Goal: Navigation & Orientation: Find specific page/section

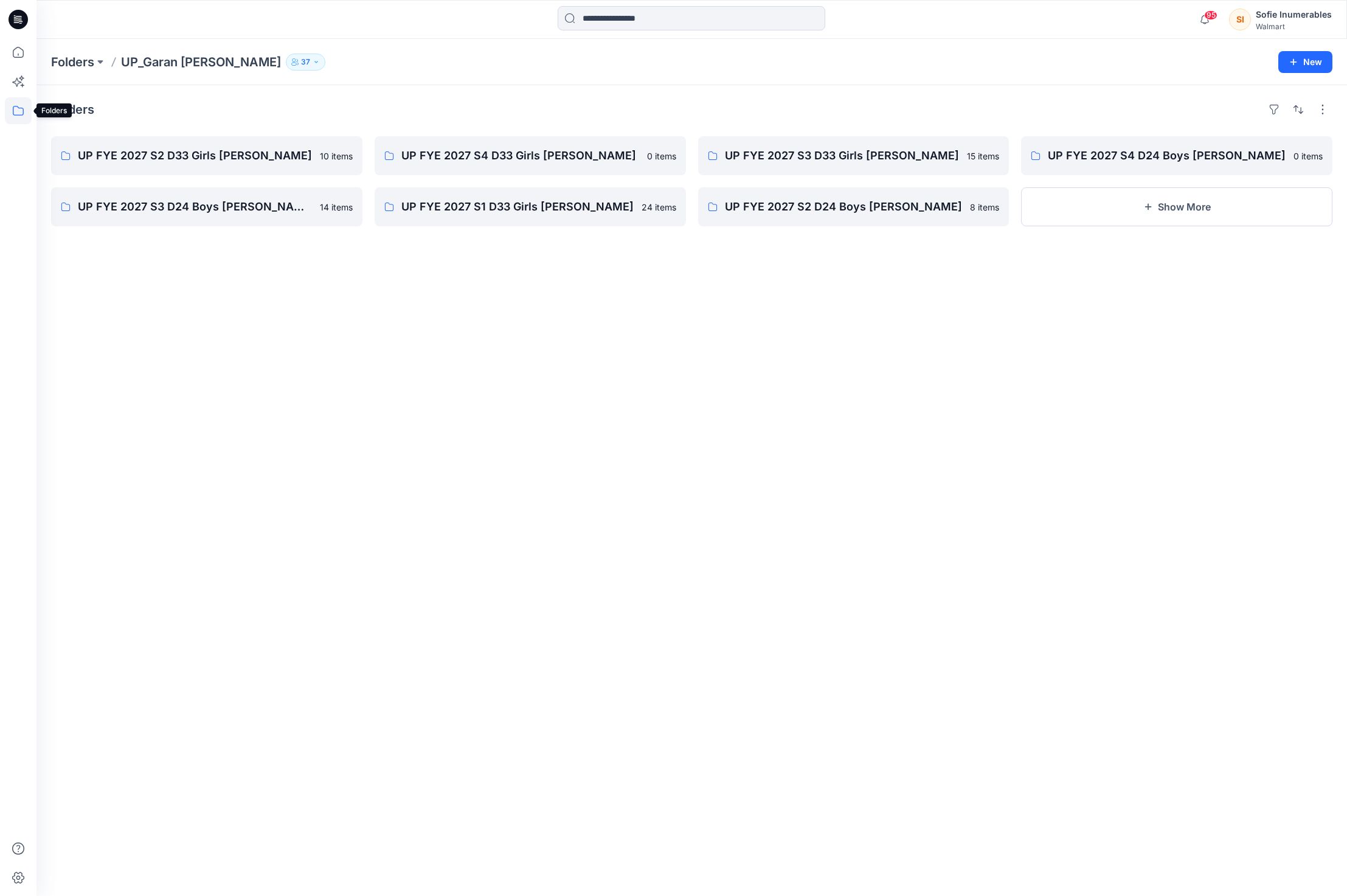
click at [22, 115] on icon at bounding box center [18, 110] width 27 height 27
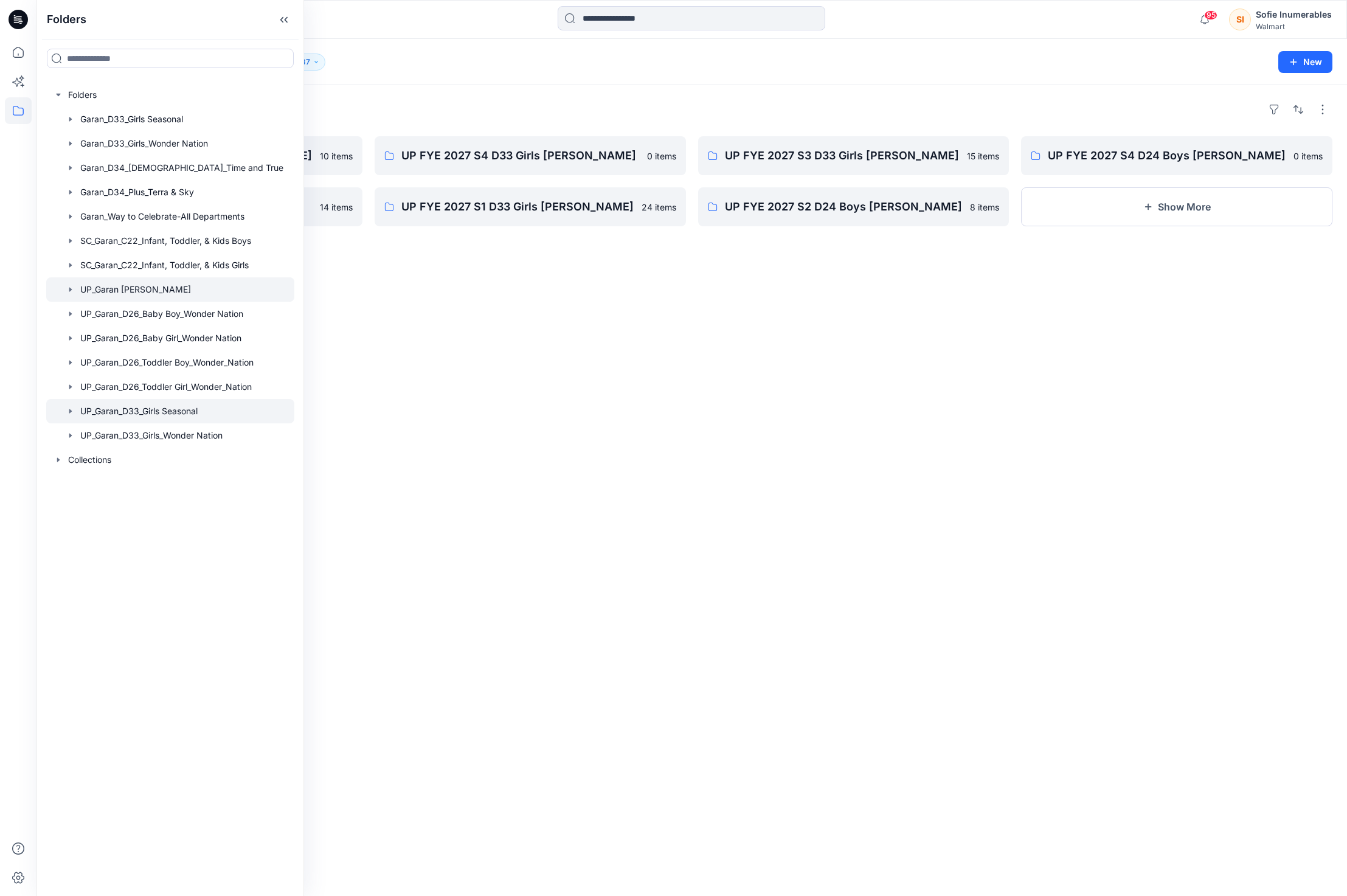
click at [75, 416] on icon "button" at bounding box center [70, 411] width 9 height 9
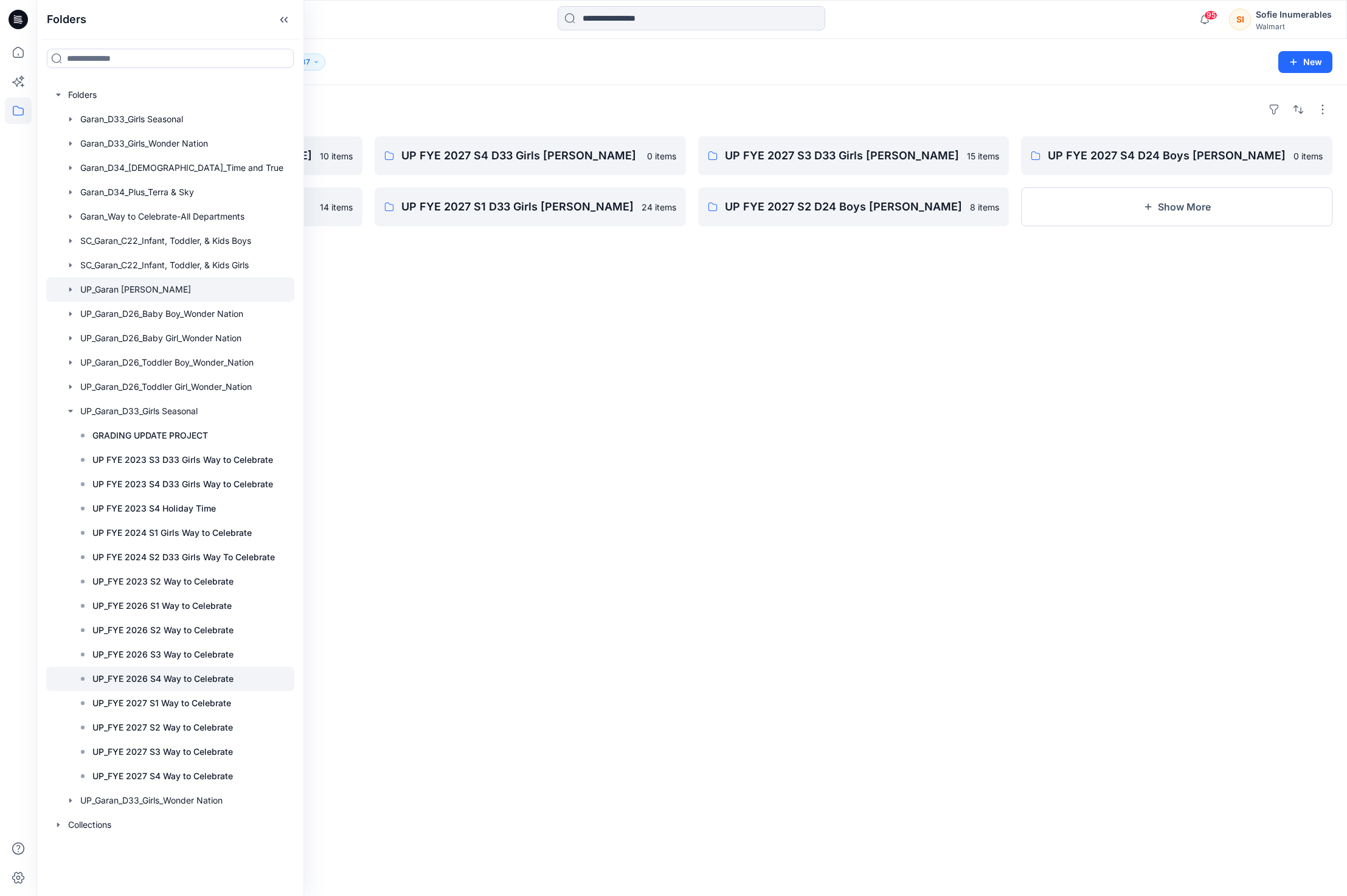
scroll to position [24, 0]
click at [215, 764] on div "UP_FYE 2027 S3 Way to Celebrate" at bounding box center [182, 751] width 224 height 24
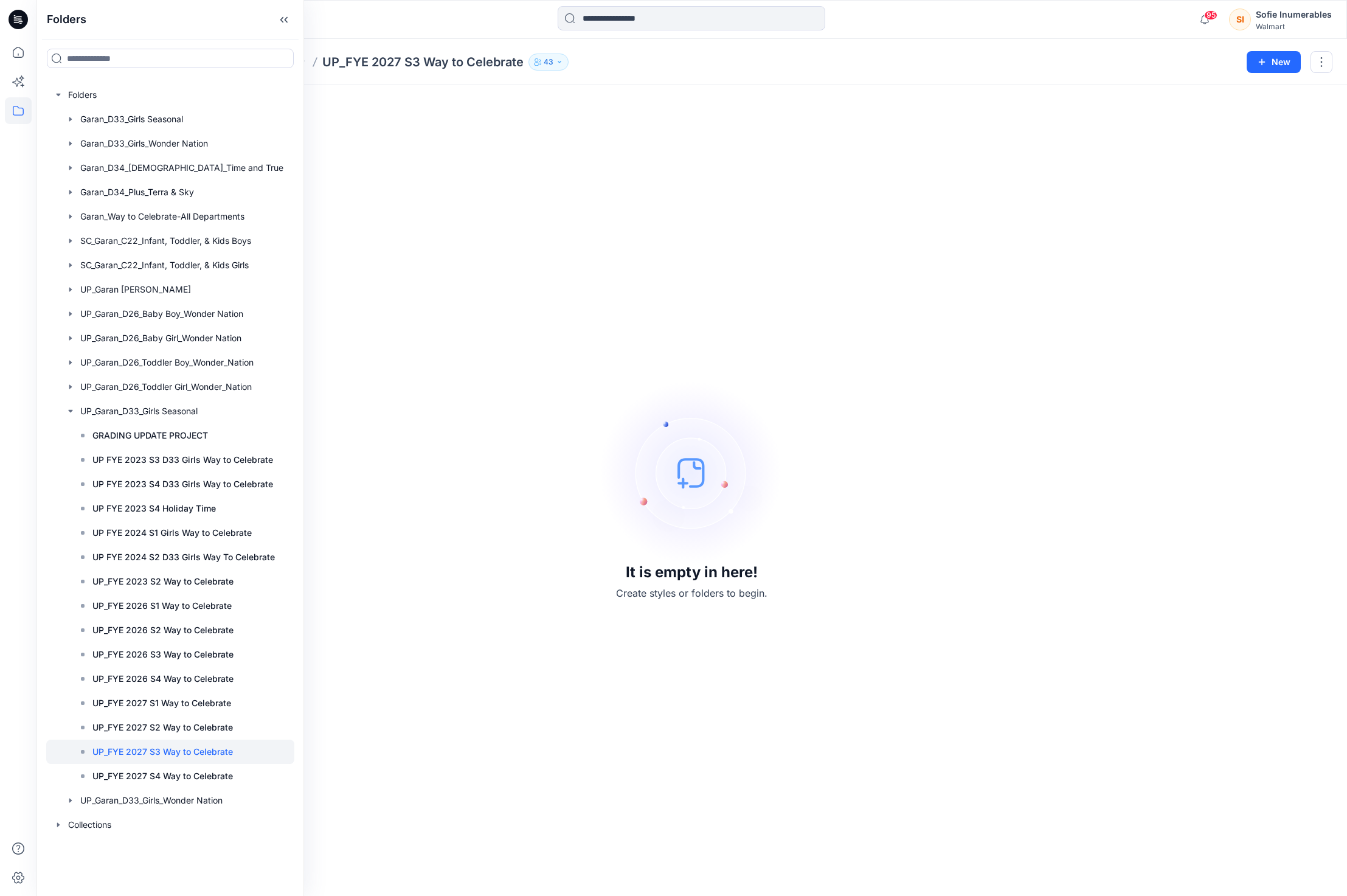
click at [694, 130] on div "It is empty in here! Create styles or folders to begin." at bounding box center [692, 490] width 1281 height 781
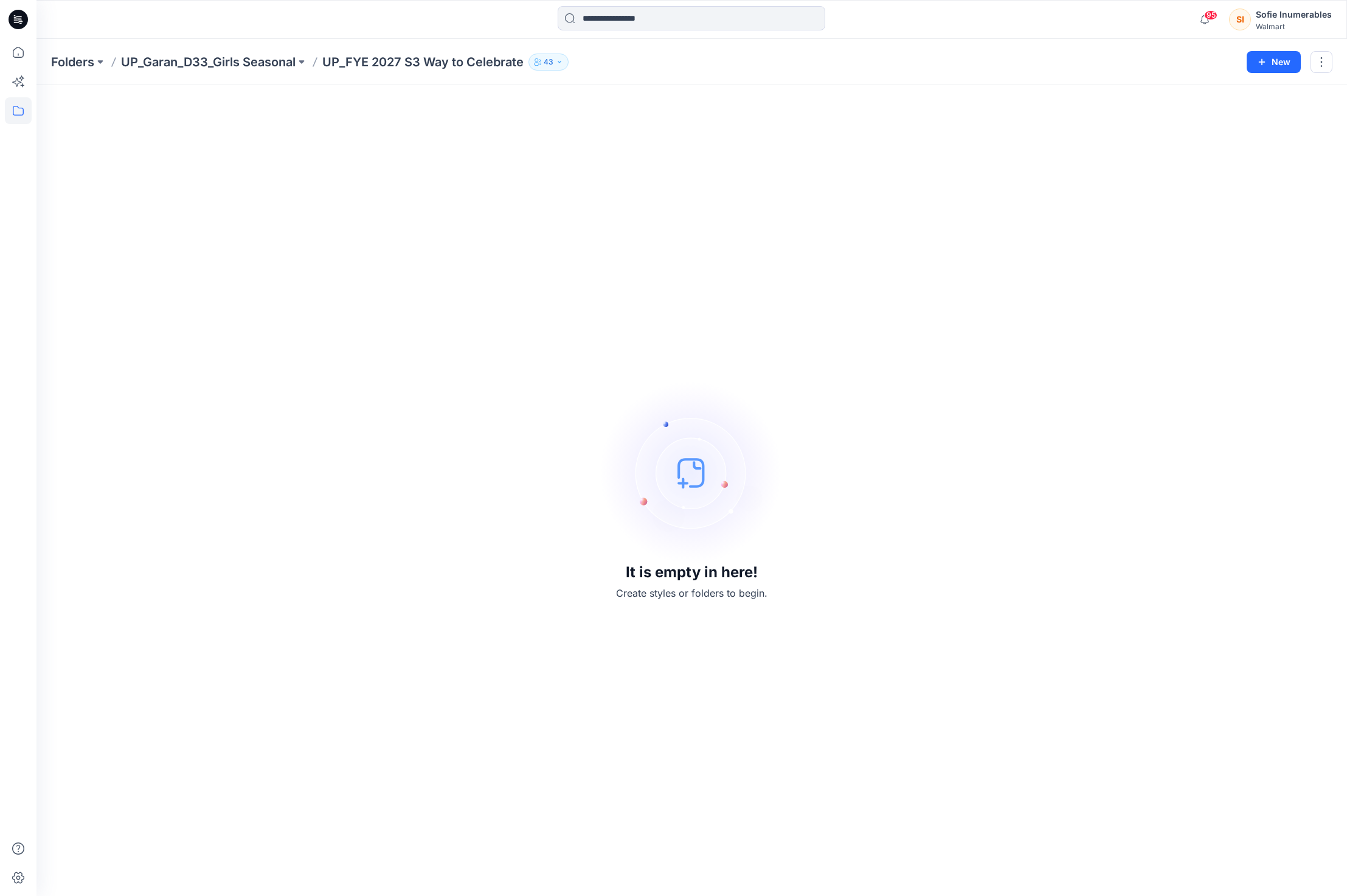
click at [553, 66] on p "43" at bounding box center [548, 63] width 9 height 14
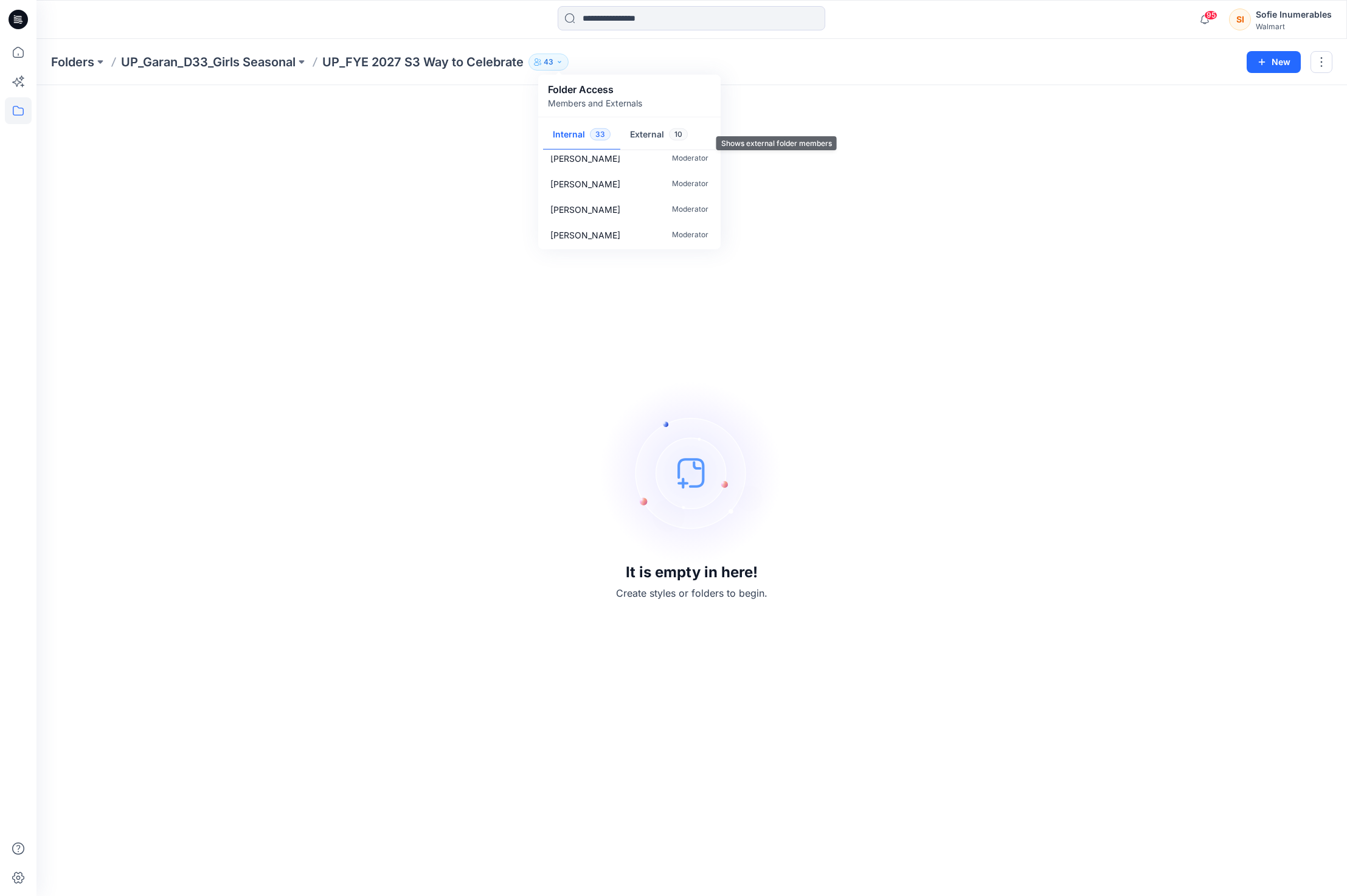
click at [653, 143] on button "External 10" at bounding box center [658, 135] width 77 height 31
click at [652, 194] on div "[PERSON_NAME] Contributor" at bounding box center [629, 183] width 177 height 26
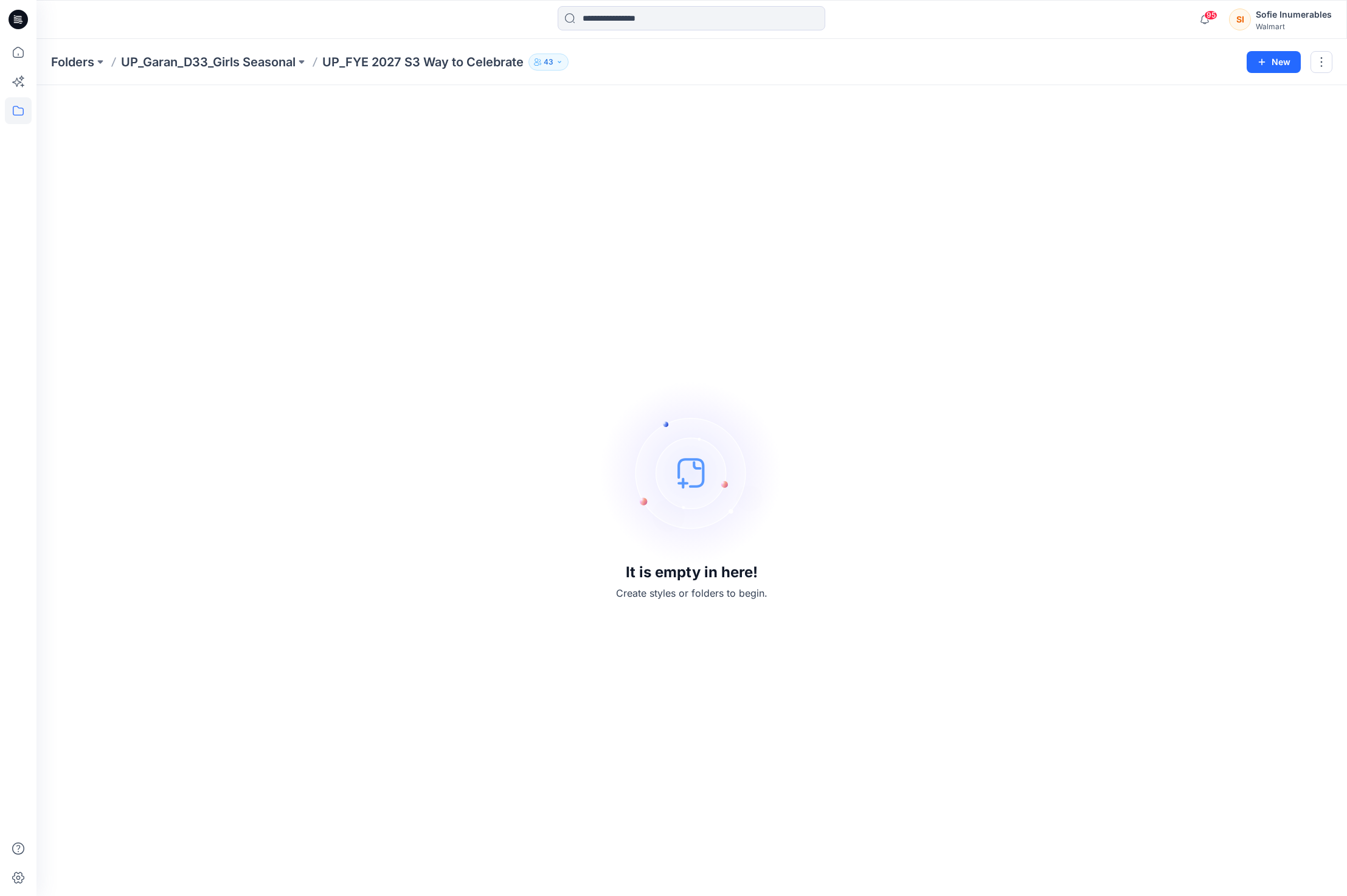
click at [563, 62] on button "43" at bounding box center [548, 62] width 40 height 17
click at [650, 147] on button "External 10" at bounding box center [658, 135] width 77 height 31
click at [601, 210] on p "[US_STATE][PERSON_NAME]" at bounding box center [605, 207] width 110 height 13
click at [551, 51] on div "Folders UP_Garan_D33_Girls Seasonal UP_FYE 2027 S3 Way to Celebrate 43 New" at bounding box center [692, 62] width 1310 height 46
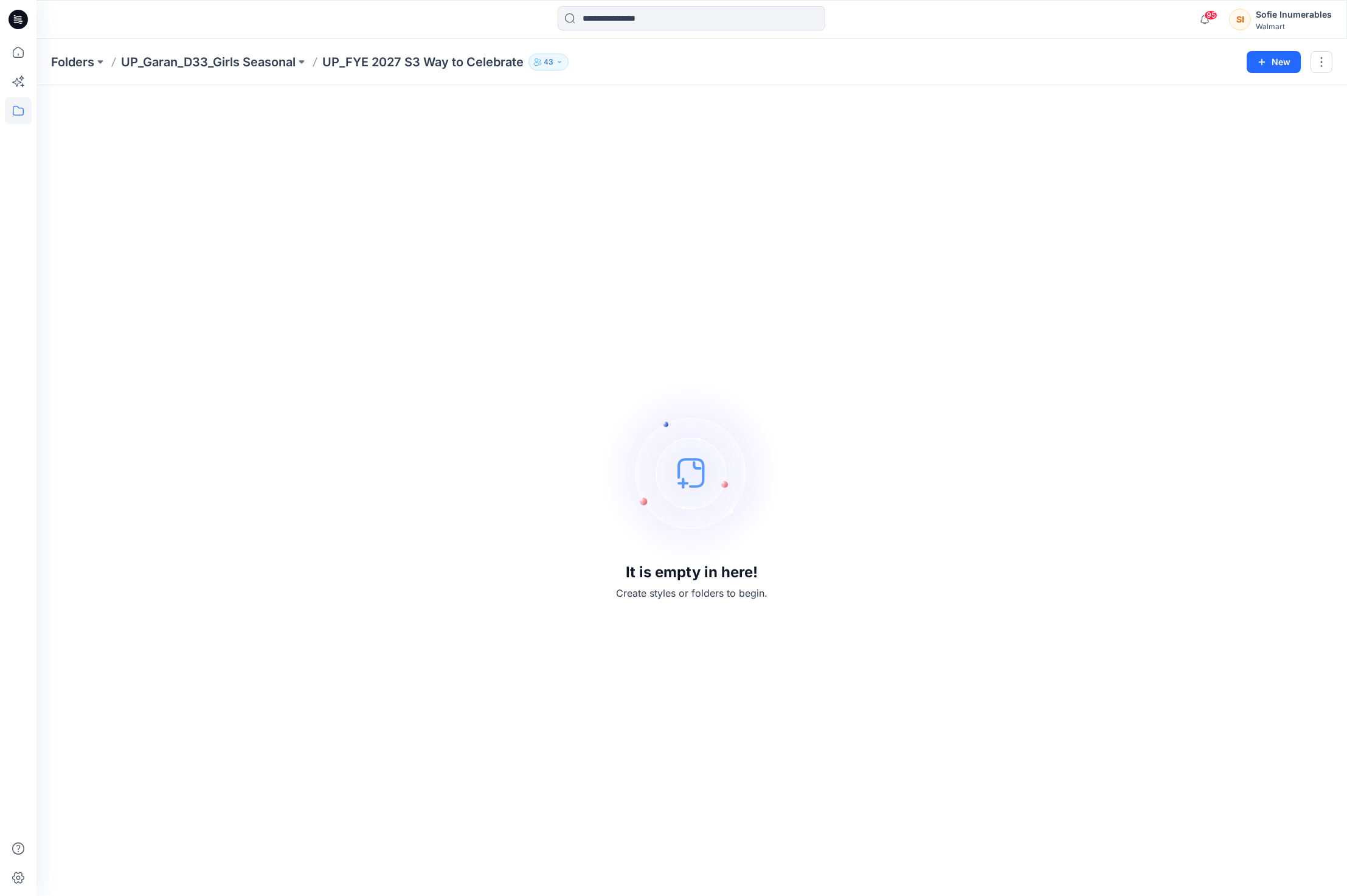
click at [563, 60] on button "43" at bounding box center [548, 62] width 40 height 17
click at [664, 147] on button "External 10" at bounding box center [658, 135] width 77 height 31
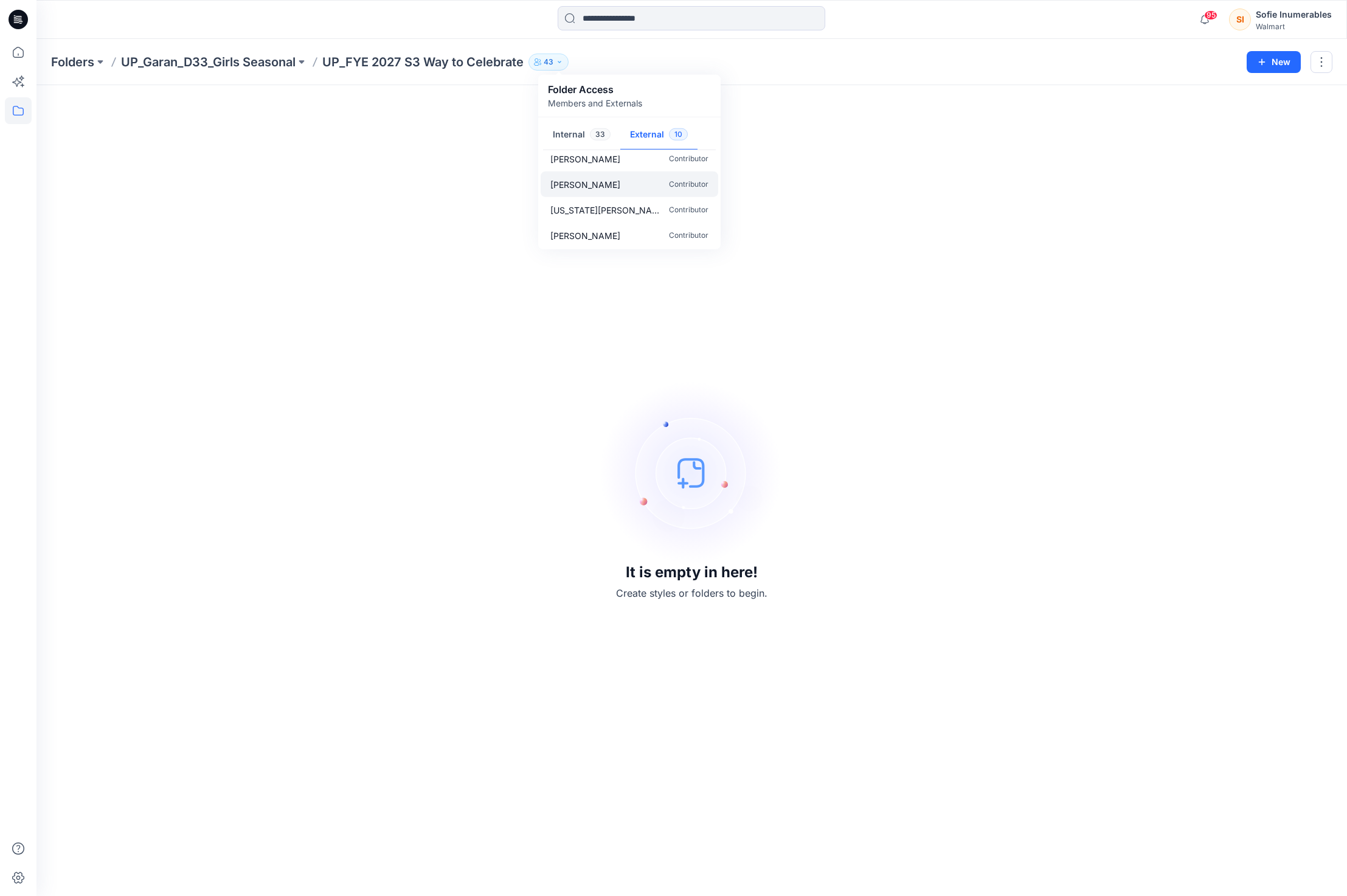
scroll to position [164, 0]
click at [620, 189] on p "[PERSON_NAME]" at bounding box center [586, 183] width 70 height 13
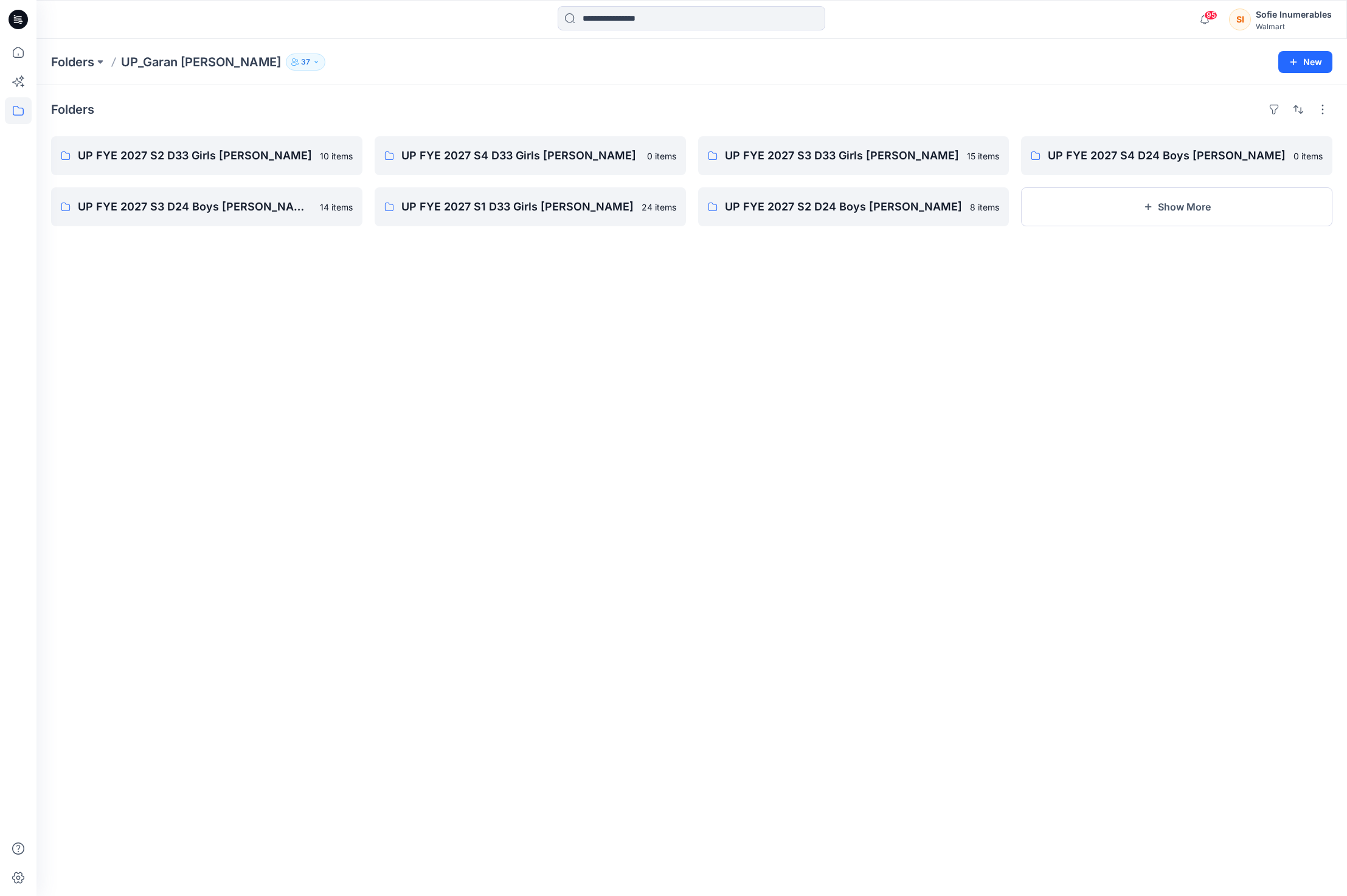
click at [301, 57] on p "37" at bounding box center [305, 63] width 9 height 14
click at [281, 200] on p "[PERSON_NAME]" at bounding box center [273, 193] width 70 height 13
click at [31, 117] on icon at bounding box center [18, 110] width 27 height 27
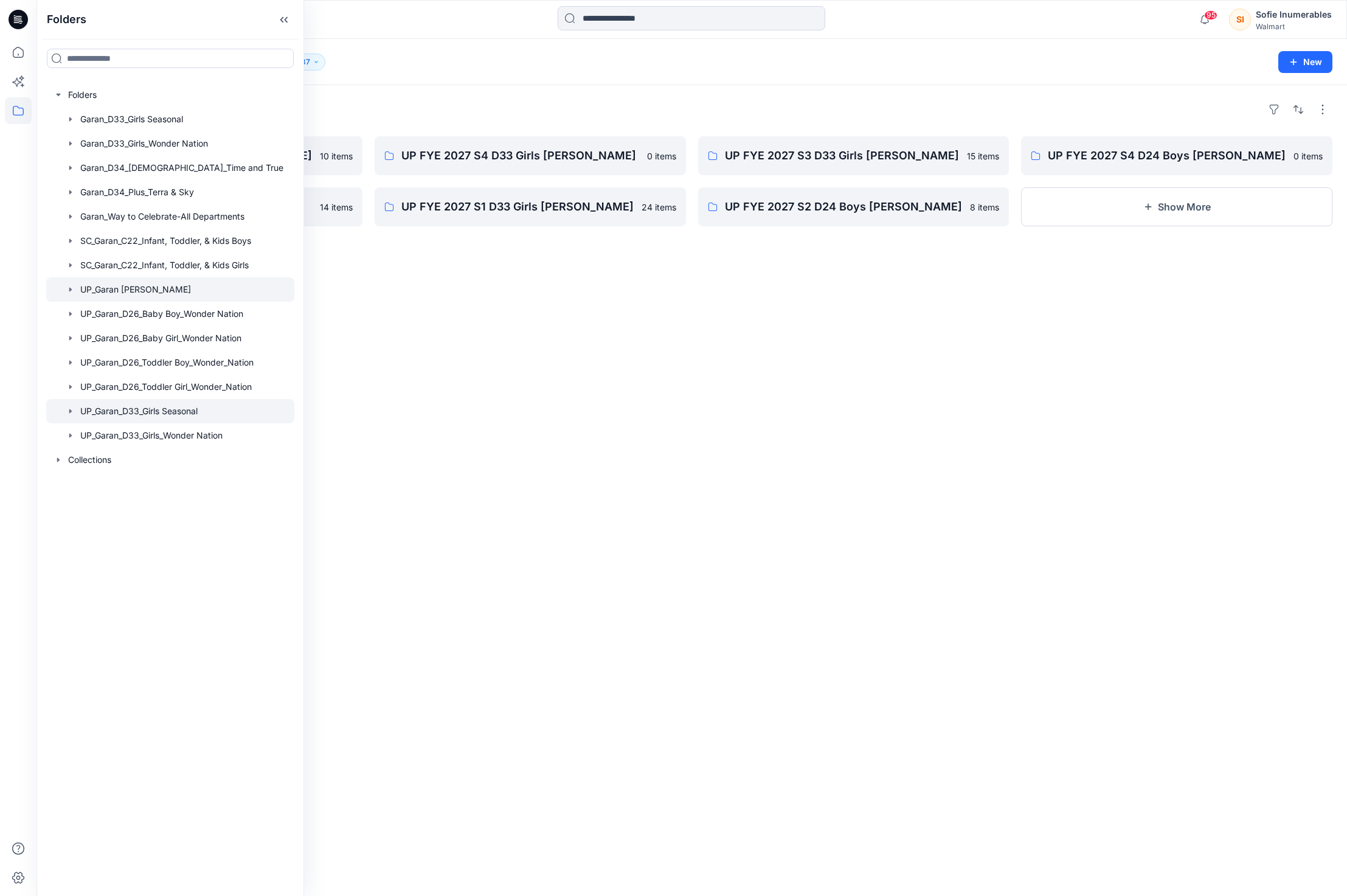
click at [128, 424] on div at bounding box center [170, 411] width 248 height 24
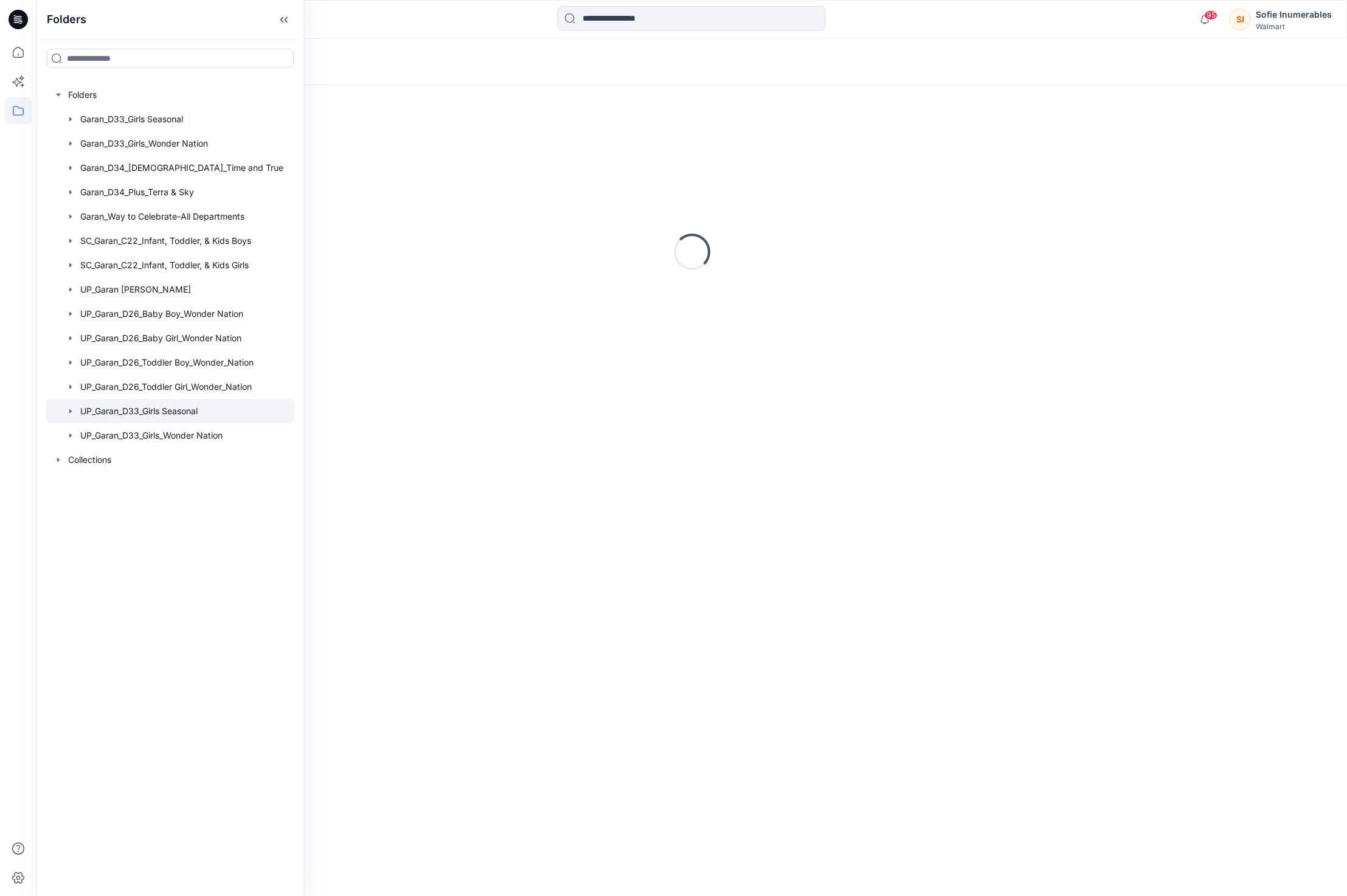
click at [75, 416] on icon "button" at bounding box center [70, 411] width 9 height 9
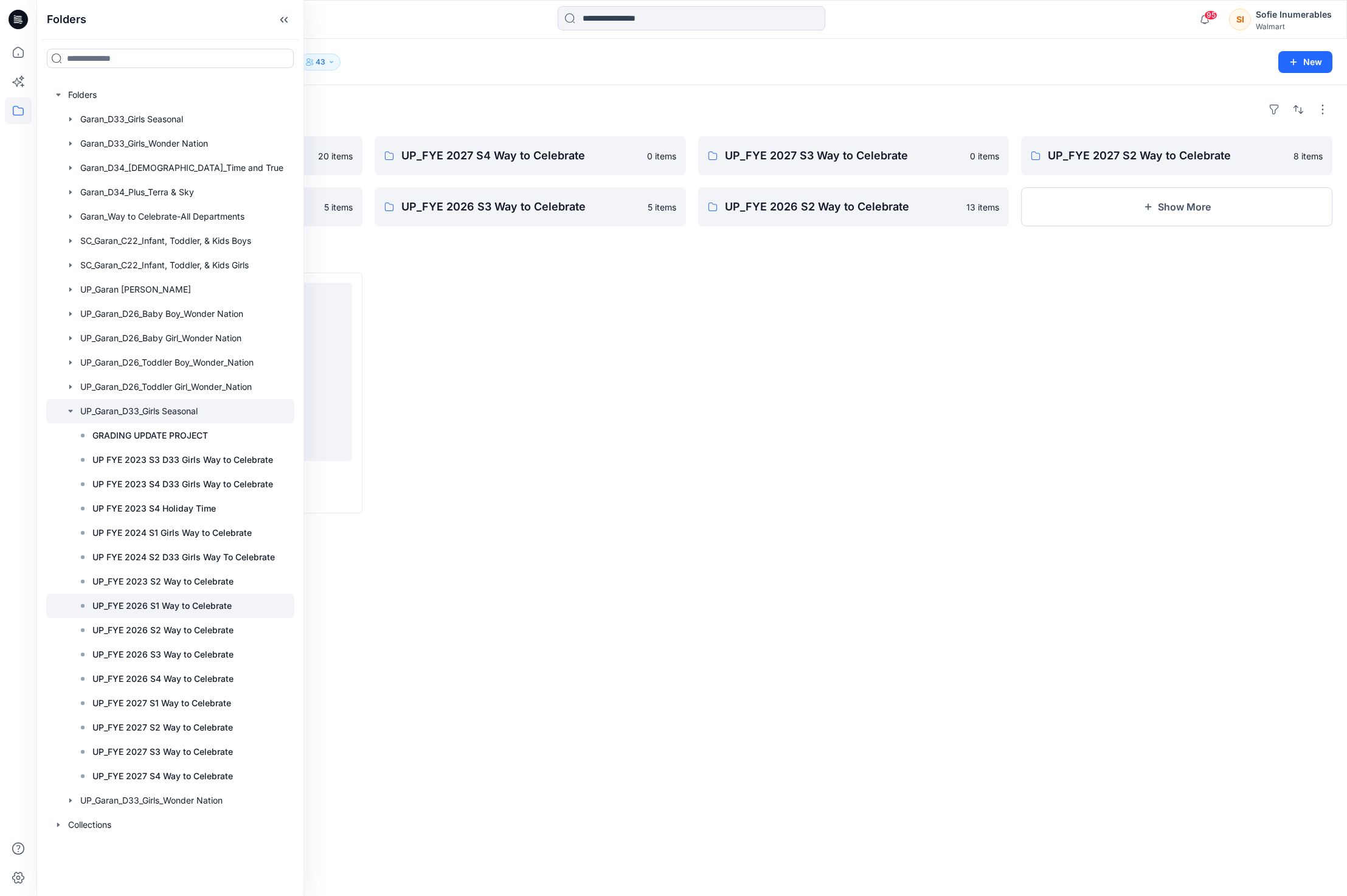
scroll to position [24, 0]
click at [233, 759] on p "UP_FYE 2027 S3 Way to Celebrate" at bounding box center [163, 751] width 141 height 15
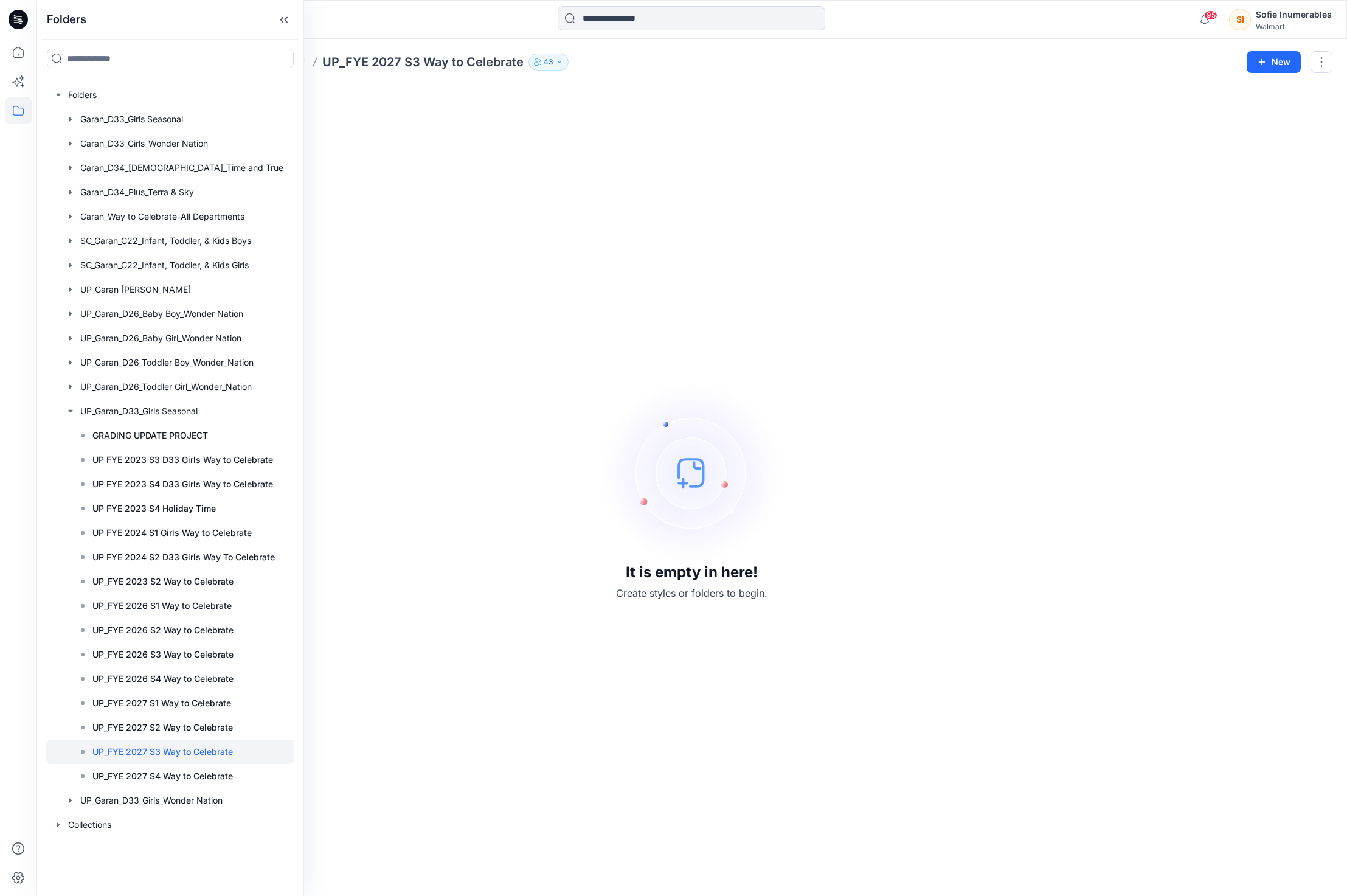
click at [620, 53] on div "Folders UP_Garan_D33_Girls Seasonal UP_FYE 2027 S3 Way to Celebrate 43" at bounding box center [645, 62] width 1187 height 17
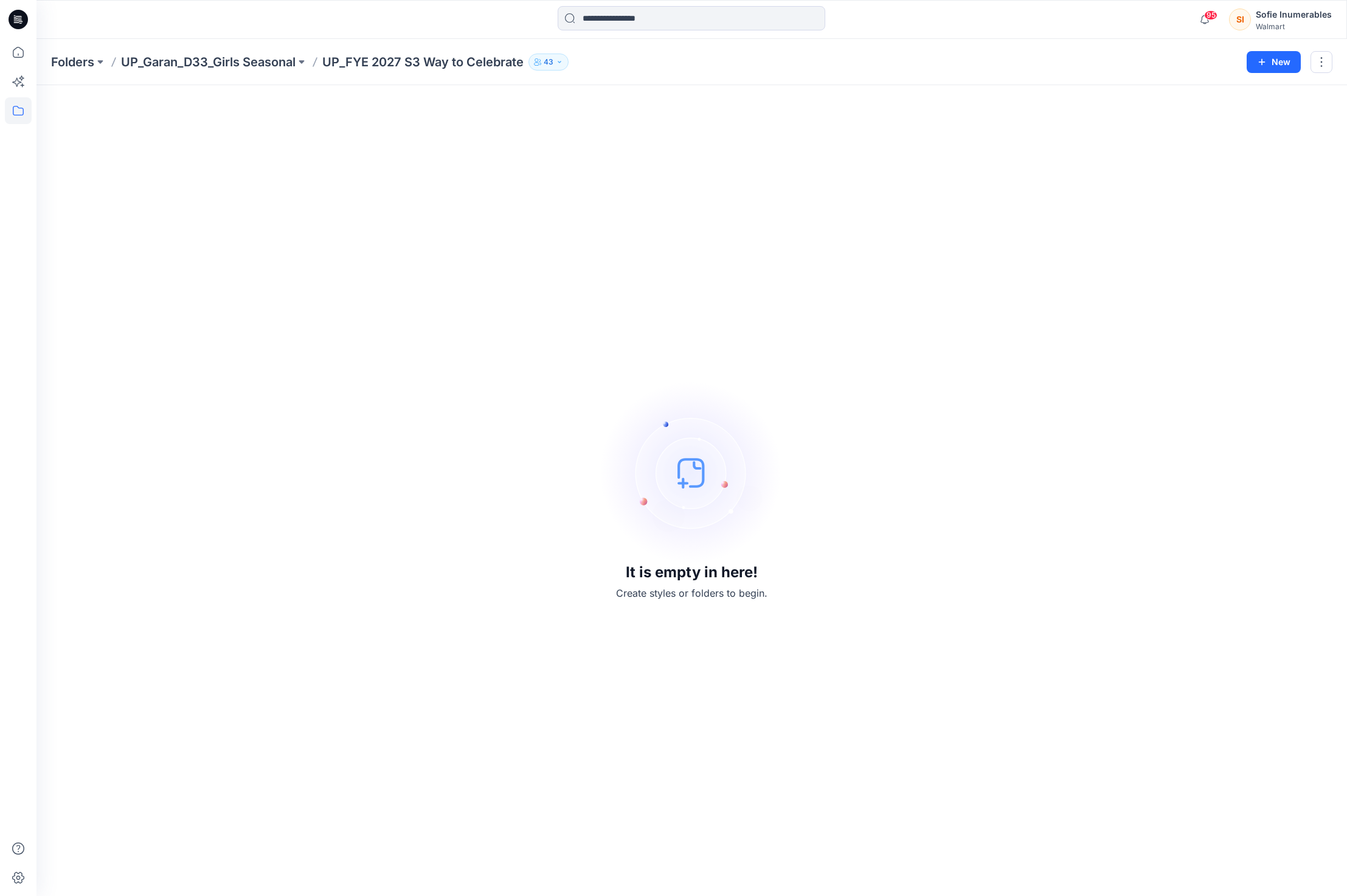
drag, startPoint x: 541, startPoint y: 78, endPoint x: 551, endPoint y: 71, distance: 12.2
click at [541, 78] on div "Folders UP_Garan_D33_Girls Seasonal UP_FYE 2027 S3 Way to Celebrate 43 New" at bounding box center [692, 62] width 1310 height 46
click at [563, 58] on icon "button" at bounding box center [559, 62] width 8 height 8
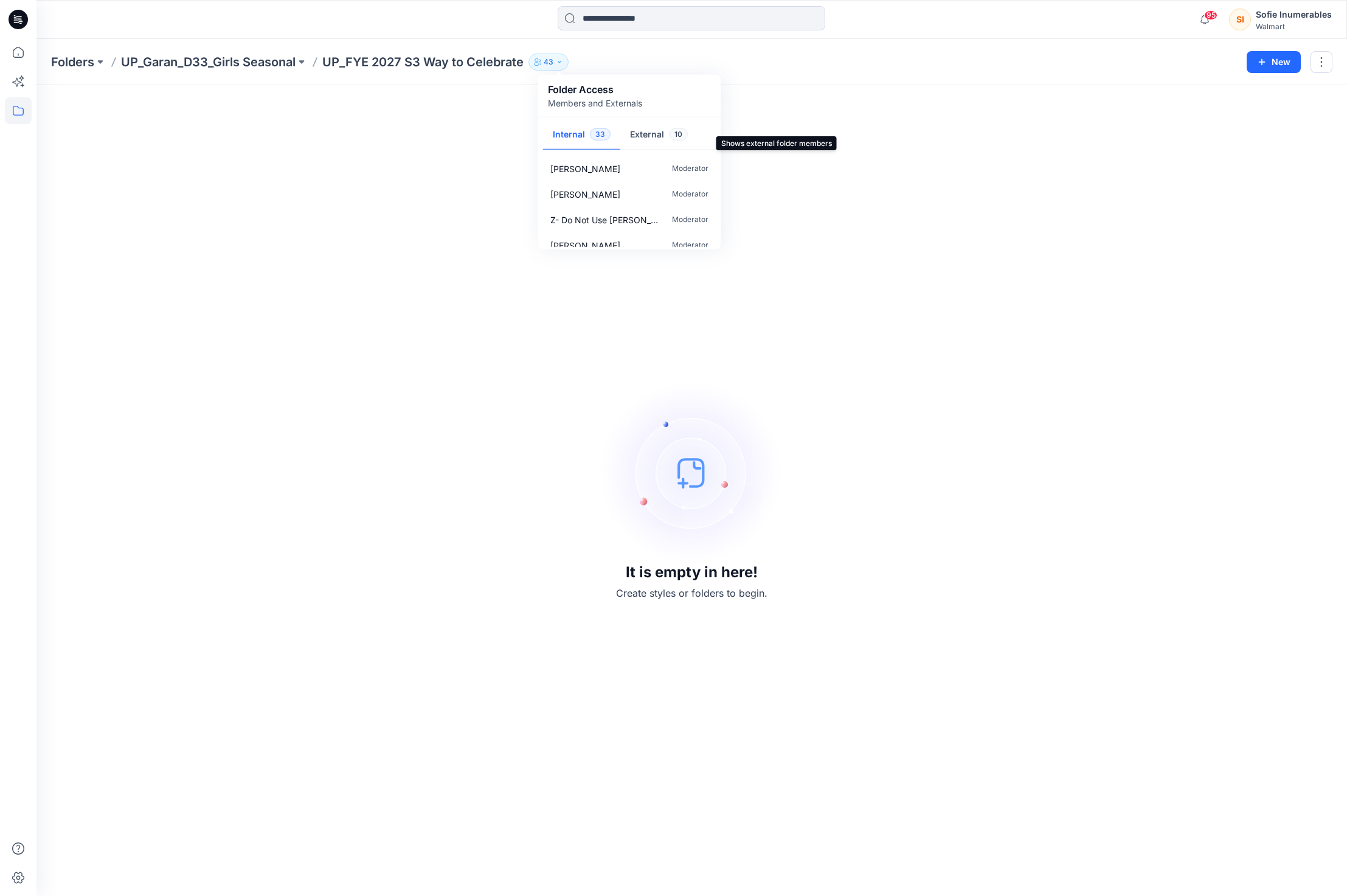
click at [677, 134] on button "External 10" at bounding box center [658, 135] width 77 height 31
drag, startPoint x: 718, startPoint y: 227, endPoint x: 694, endPoint y: 232, distance: 24.5
click at [719, 242] on div "Avani Patel Contributor Sofie Inumerables Contributor Jerilyn Gusmanos Contribu…" at bounding box center [629, 201] width 183 height 96
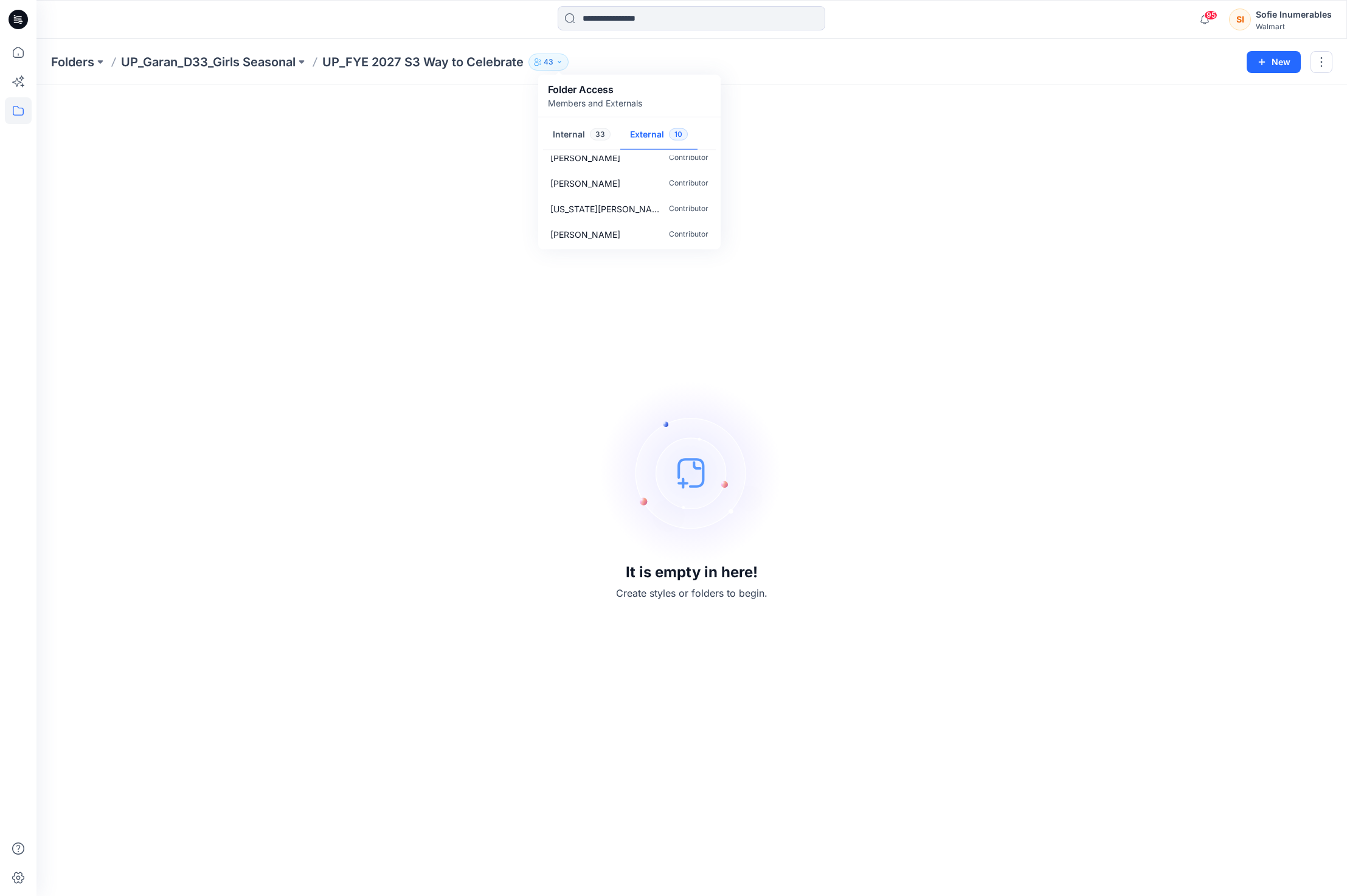
drag, startPoint x: 829, startPoint y: 77, endPoint x: 730, endPoint y: 75, distance: 99.0
click at [827, 80] on div "Folders UP_Garan_D33_Girls Seasonal UP_FYE 2027 S3 Way to Celebrate 43 Folder A…" at bounding box center [692, 62] width 1310 height 46
click at [562, 62] on button "43" at bounding box center [548, 62] width 40 height 17
click at [566, 56] on button "43" at bounding box center [548, 62] width 40 height 17
click at [505, 51] on div "Folders UP_Garan_D33_Girls Seasonal UP_FYE 2027 S3 Way to Celebrate 43 Folder A…" at bounding box center [692, 62] width 1310 height 46
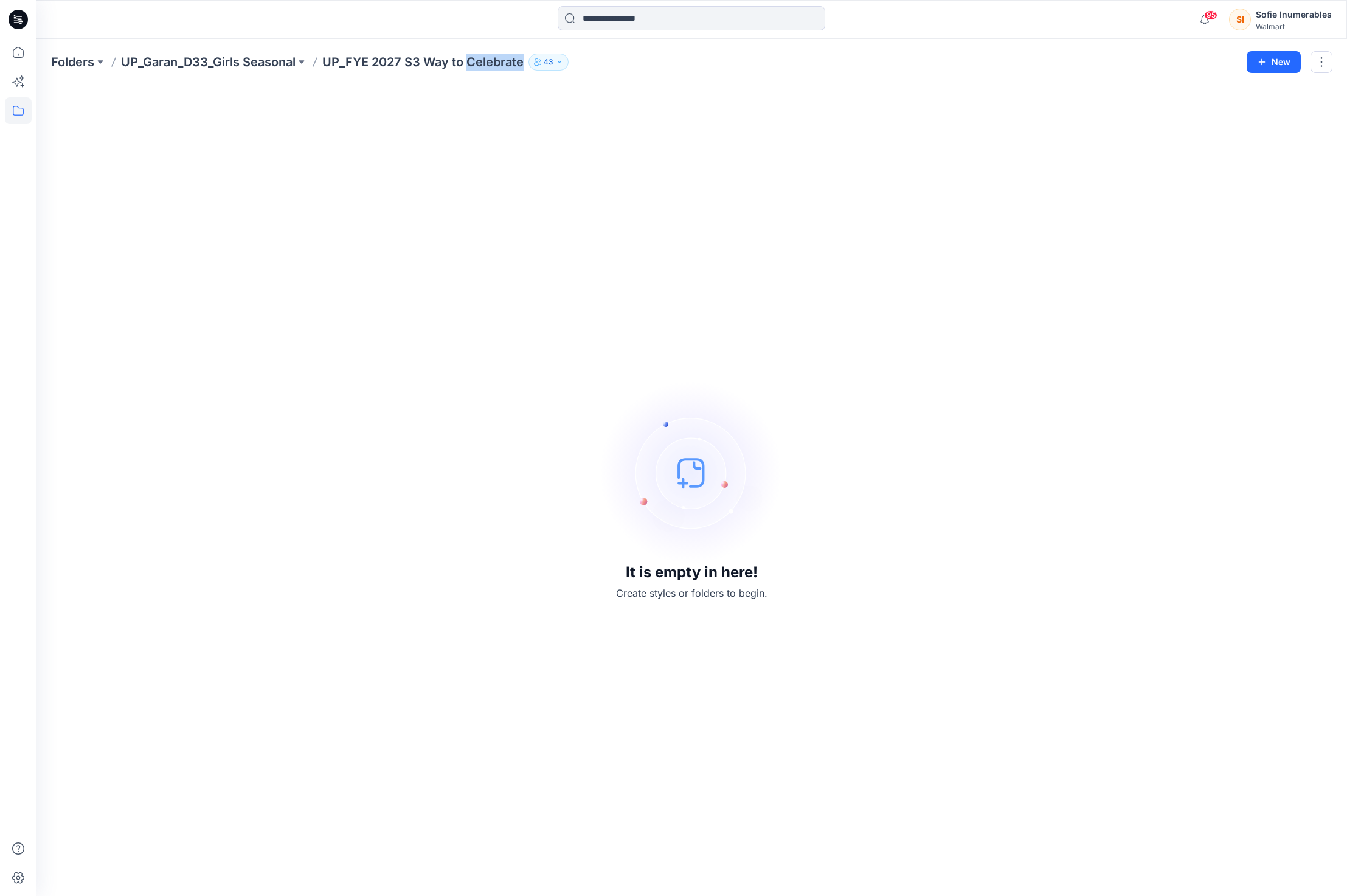
drag, startPoint x: 503, startPoint y: 60, endPoint x: 525, endPoint y: 27, distance: 39.7
click at [503, 60] on p "UP_FYE 2027 S3 Way to Celebrate" at bounding box center [423, 62] width 201 height 17
